Goal: Information Seeking & Learning: Find specific page/section

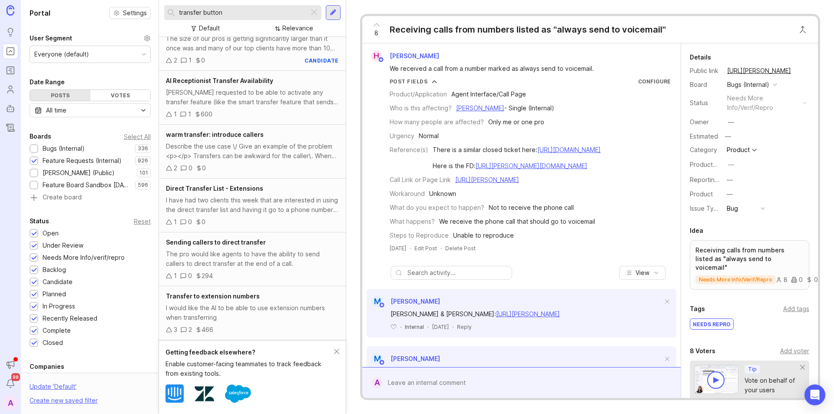
scroll to position [127, 0]
click at [175, 15] on div "transfer button" at bounding box center [236, 12] width 145 height 15
click at [178, 13] on div "transfer button" at bounding box center [236, 12] width 145 height 15
click at [179, 12] on input "transfer button" at bounding box center [242, 13] width 126 height 10
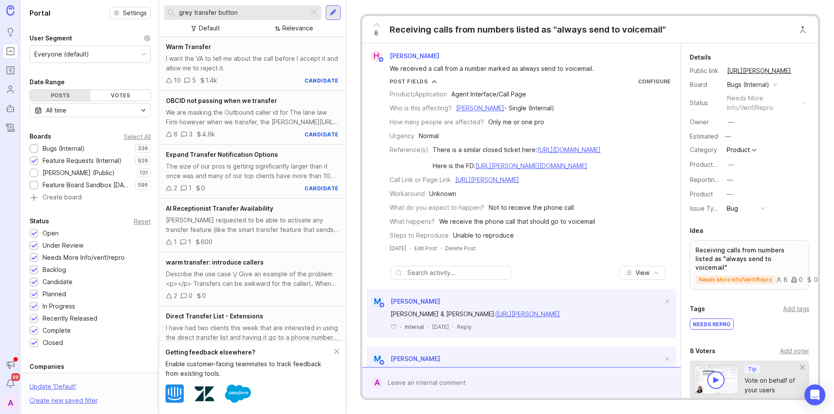
click at [188, 9] on input "grey transfer button" at bounding box center [242, 13] width 126 height 10
click at [232, 181] on div "[PERSON_NAME] out already worked shifts Describe the use case / Give an example…" at bounding box center [252, 172] width 187 height 54
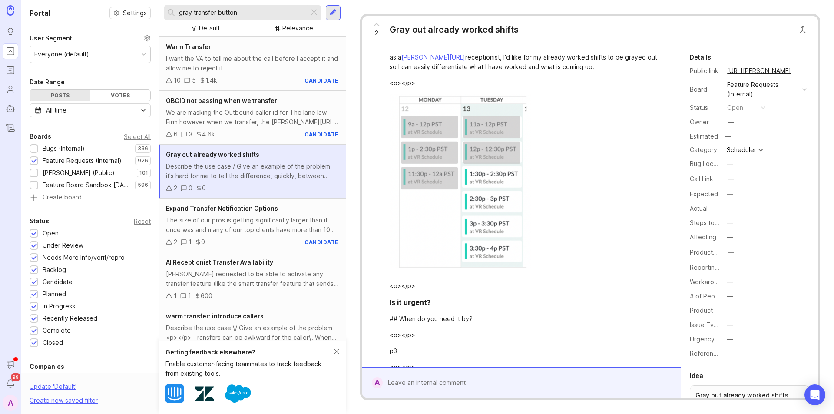
drag, startPoint x: 243, startPoint y: 14, endPoint x: 193, endPoint y: 3, distance: 51.6
click at [193, 3] on div "gray transfer button Default Relevance" at bounding box center [252, 18] width 187 height 37
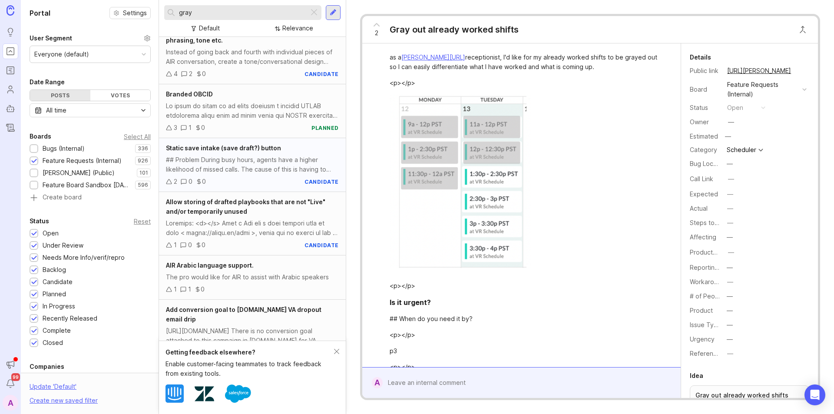
scroll to position [506, 0]
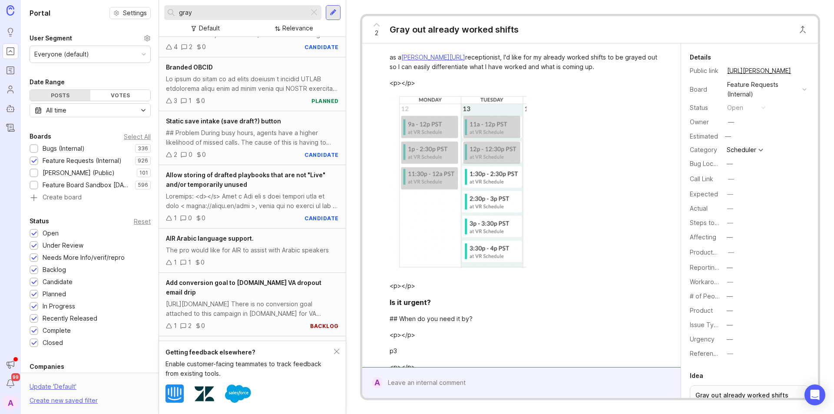
type input "gray"
